Goal: Transaction & Acquisition: Purchase product/service

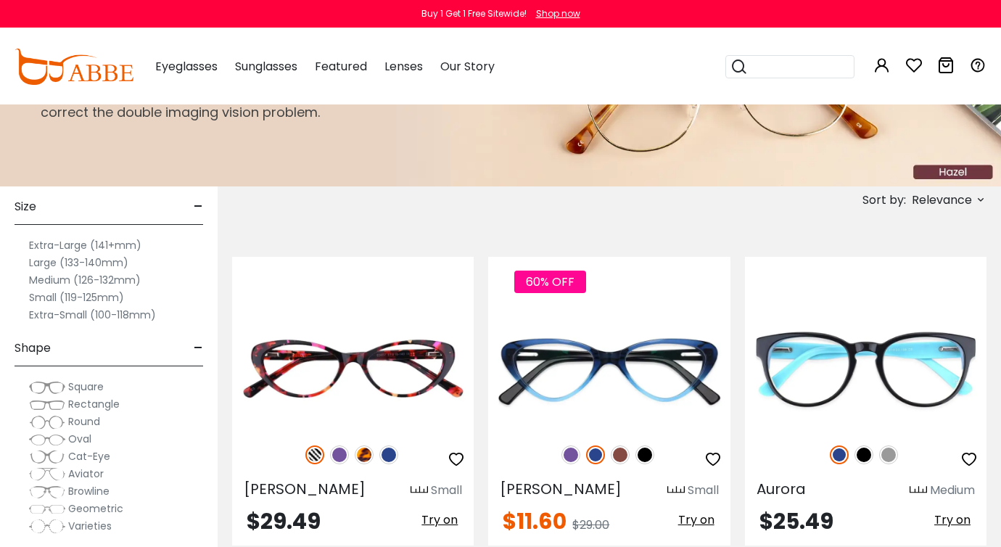
scroll to position [16, 0]
click at [75, 315] on label "Extra-Small (100-118mm)" at bounding box center [92, 317] width 127 height 17
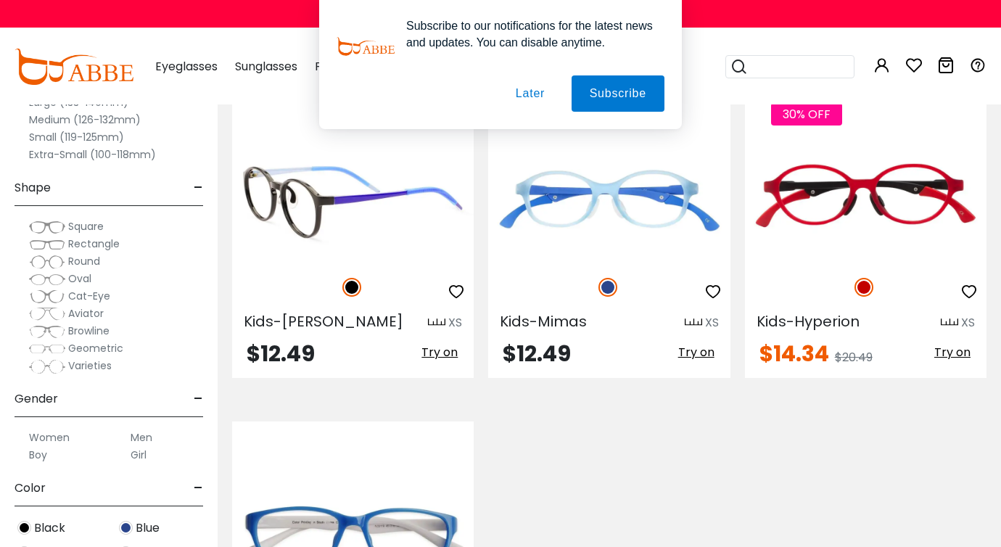
scroll to position [296, 0]
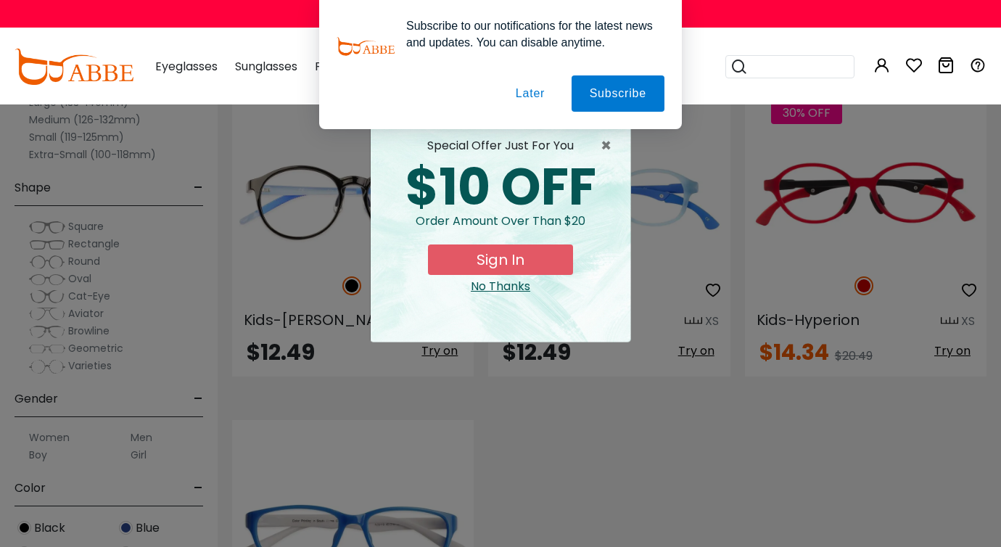
click at [524, 99] on button "Later" at bounding box center [529, 93] width 65 height 36
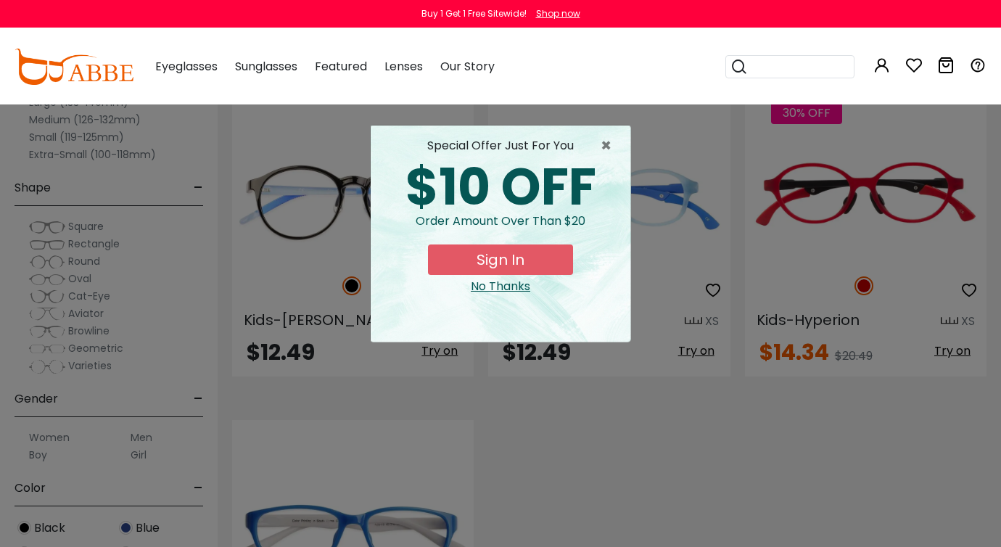
click at [504, 290] on div "No Thanks" at bounding box center [500, 286] width 236 height 17
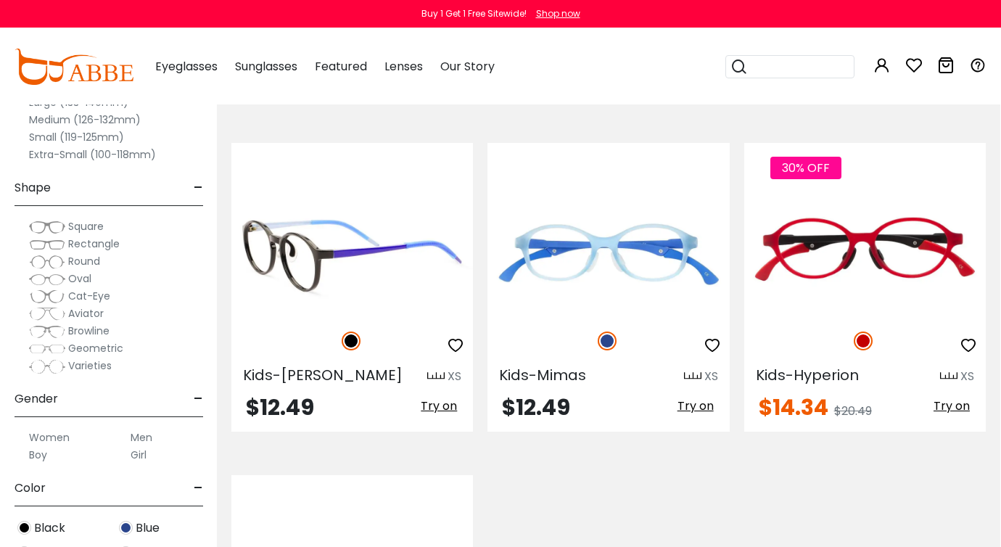
scroll to position [231, 0]
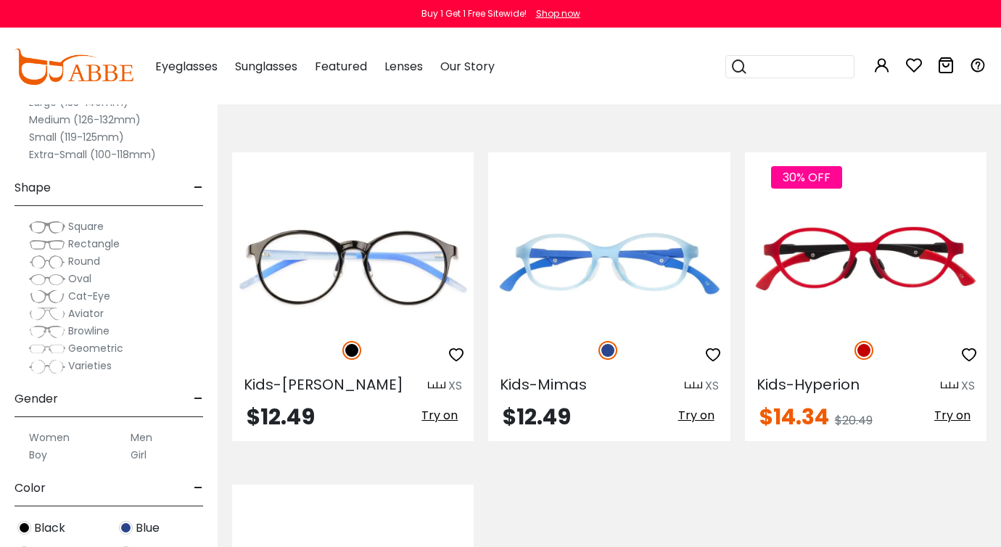
click at [51, 136] on label "Small (119-125mm)" at bounding box center [76, 136] width 95 height 17
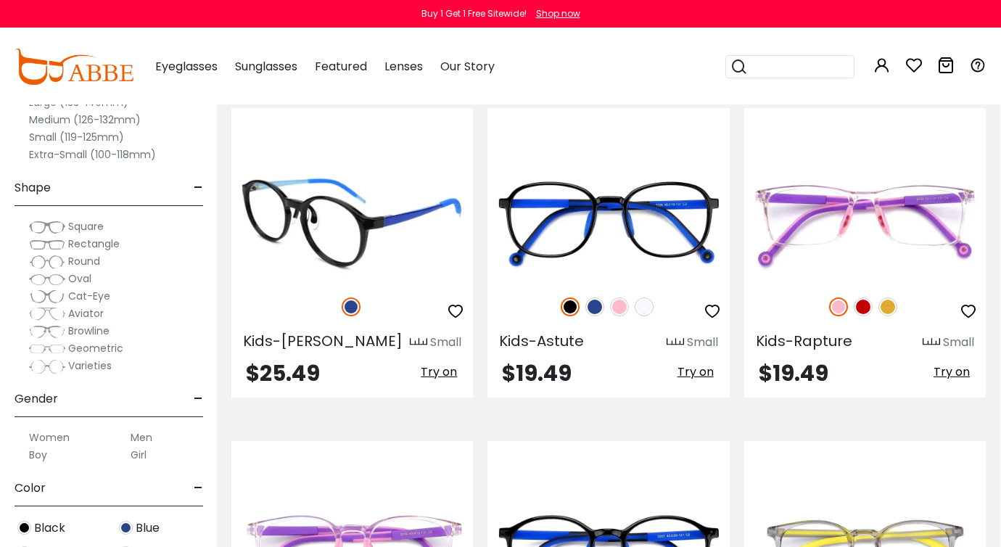
scroll to position [1631, 1]
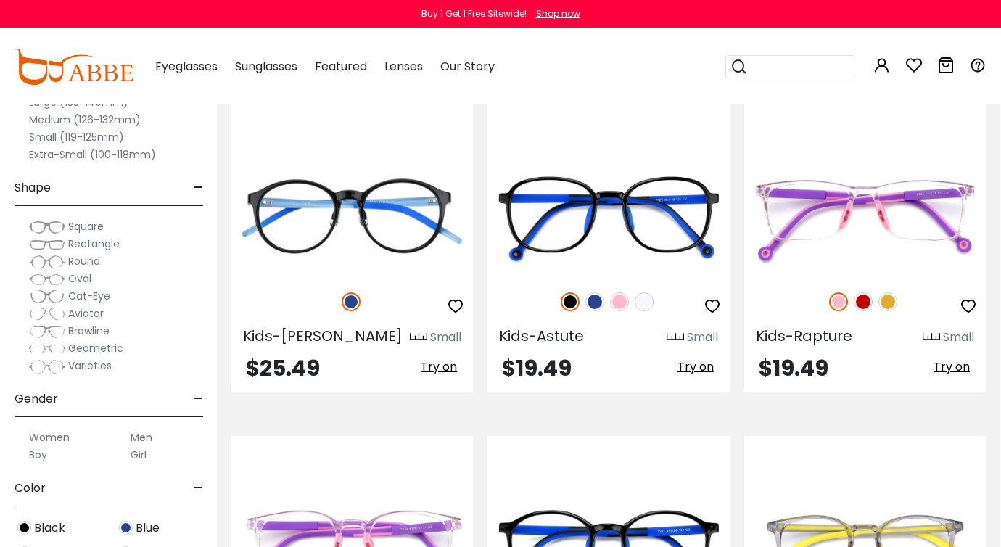
click at [46, 436] on label "Women" at bounding box center [49, 437] width 41 height 17
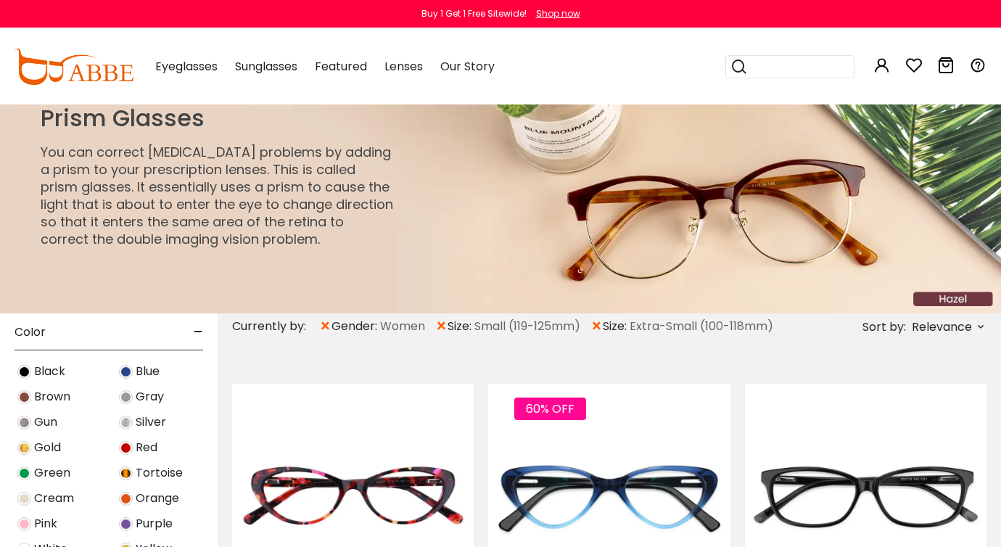
scroll to position [494, 0]
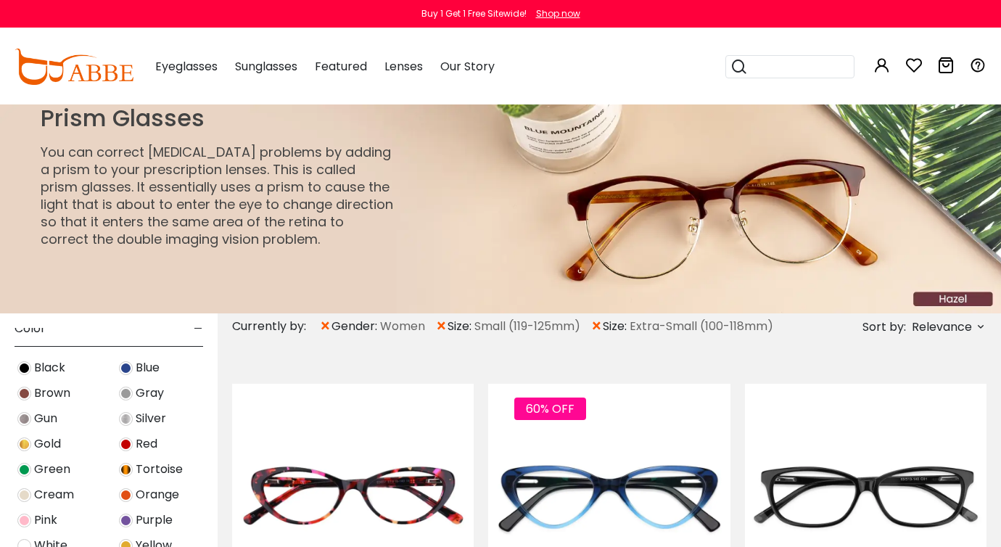
click at [126, 443] on img at bounding box center [126, 444] width 14 height 14
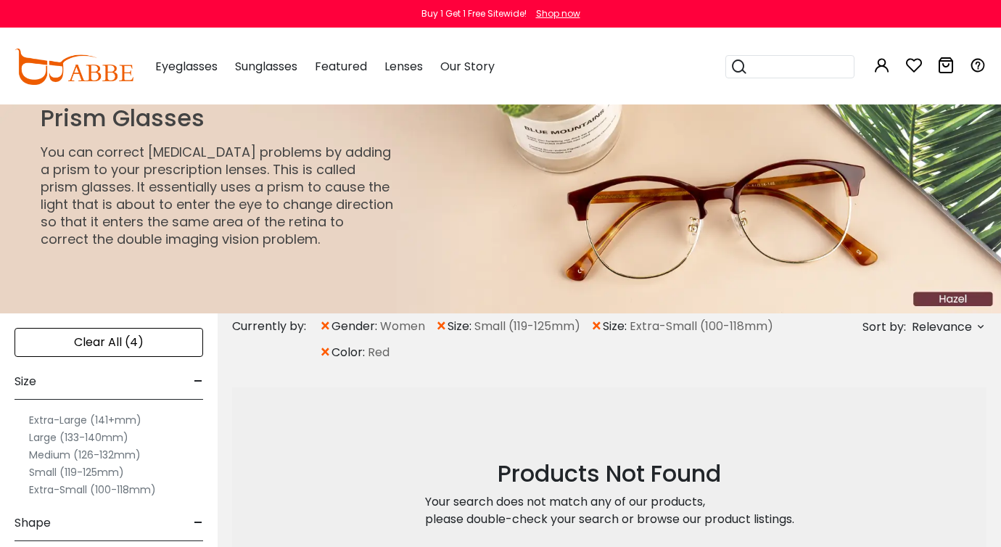
click at [600, 324] on span "×" at bounding box center [596, 326] width 12 height 26
